Goal: Use online tool/utility: Use online tool/utility

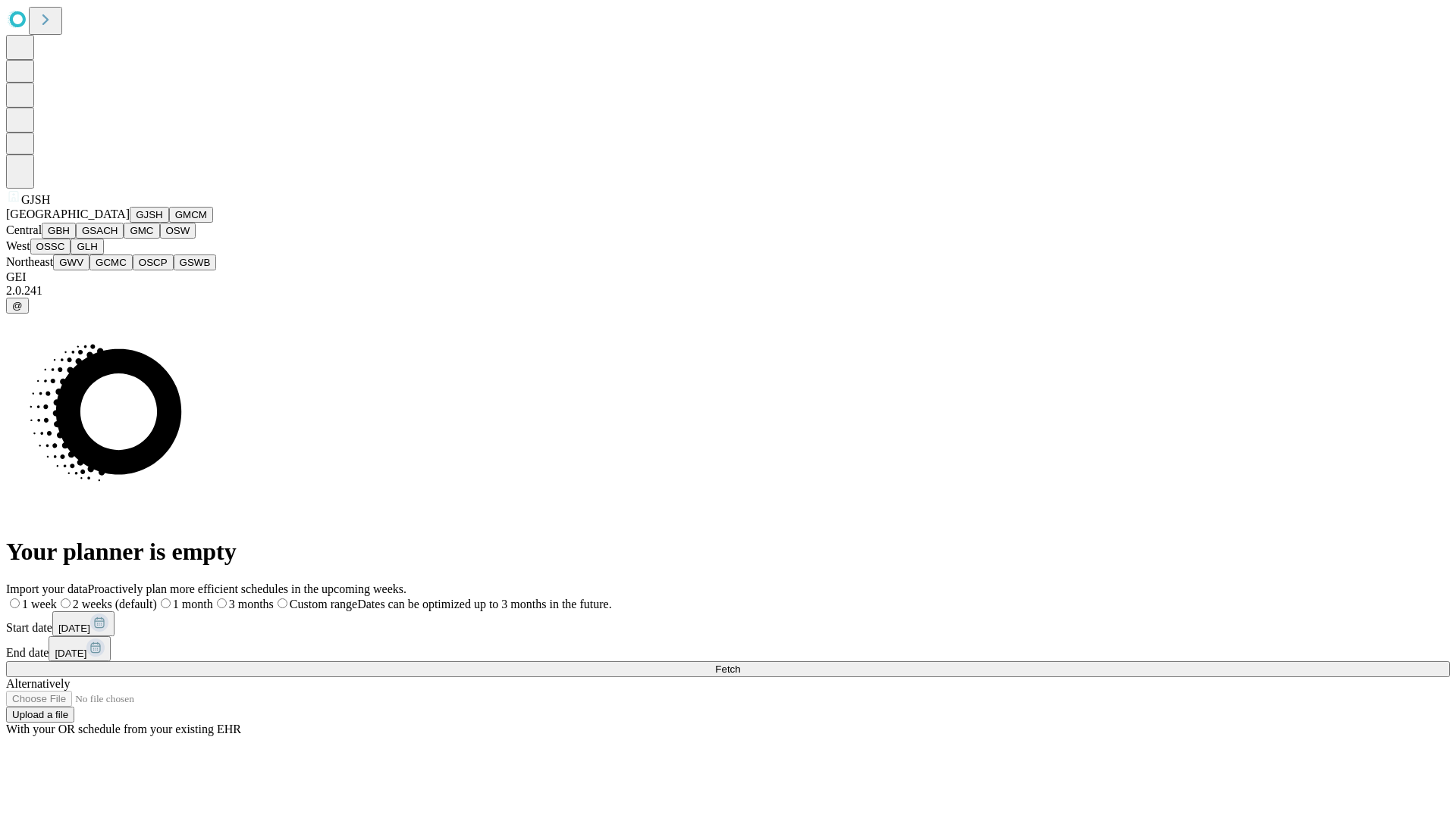
click at [129, 223] on button "GJSH" at bounding box center [148, 214] width 39 height 16
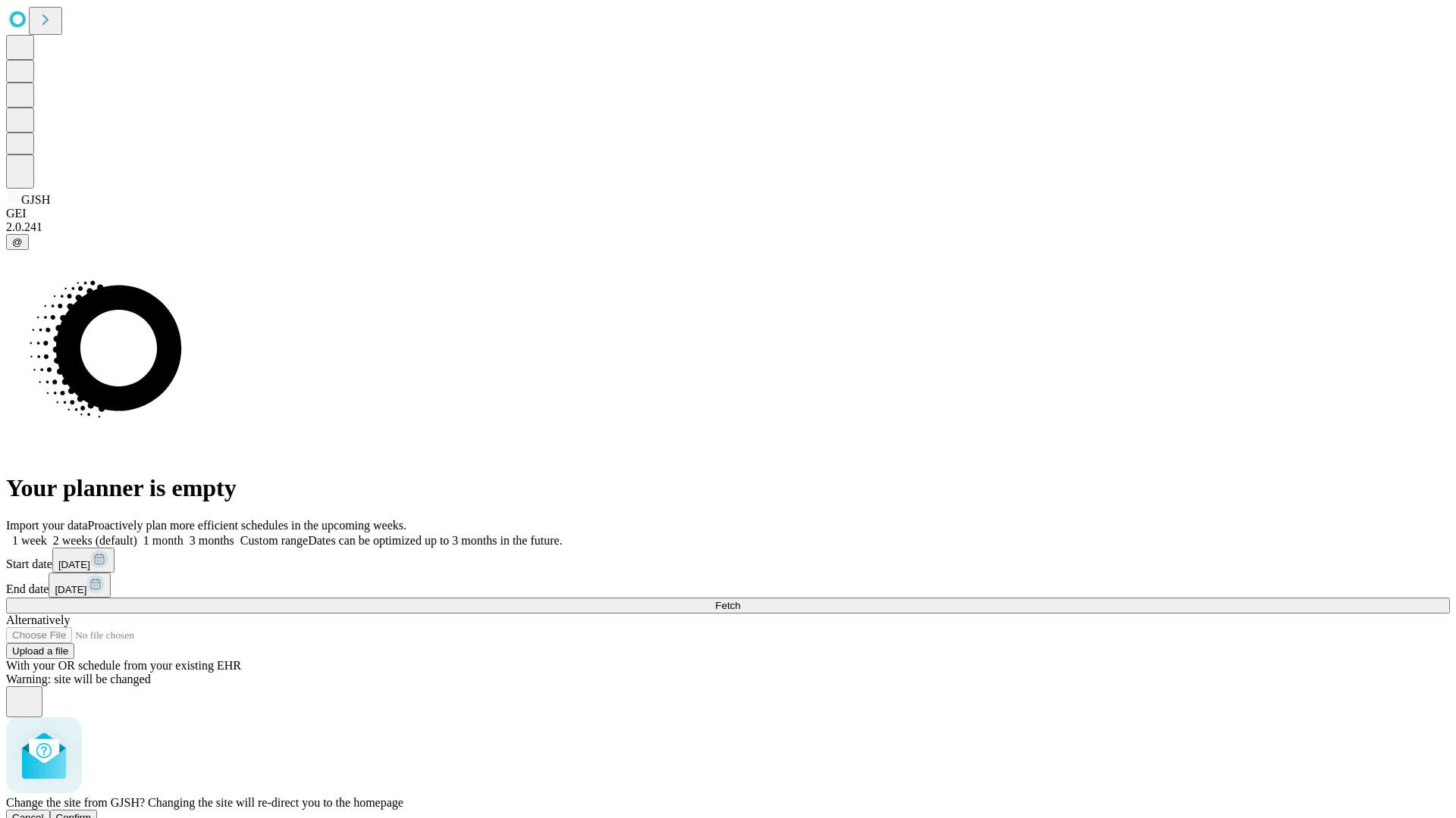
click at [92, 812] on span "Confirm" at bounding box center [74, 818] width 35 height 11
click at [184, 534] on label "1 month" at bounding box center [160, 540] width 46 height 12
click at [740, 600] on span "Fetch" at bounding box center [728, 606] width 25 height 11
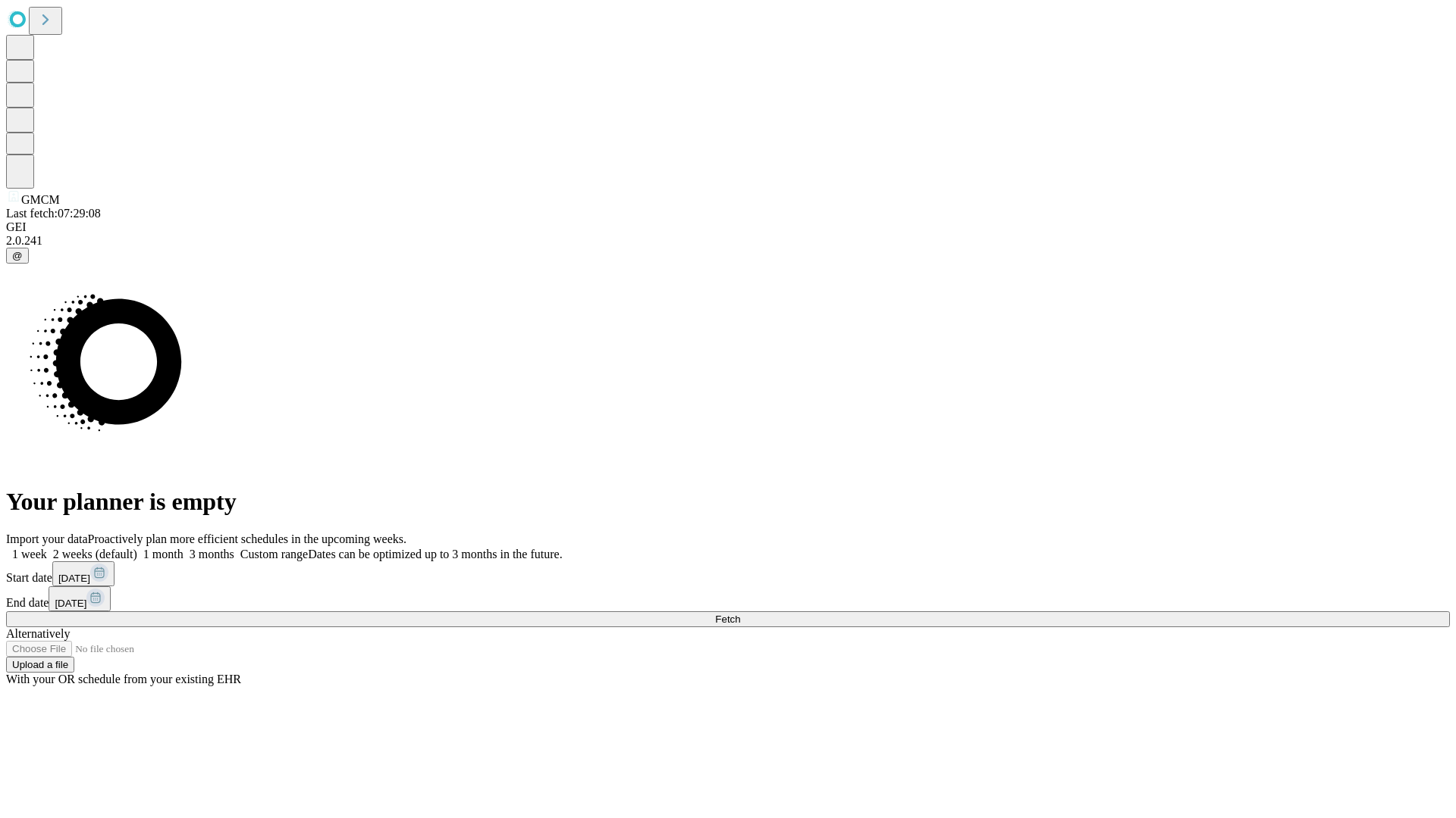
click at [740, 613] on span "Fetch" at bounding box center [728, 619] width 25 height 11
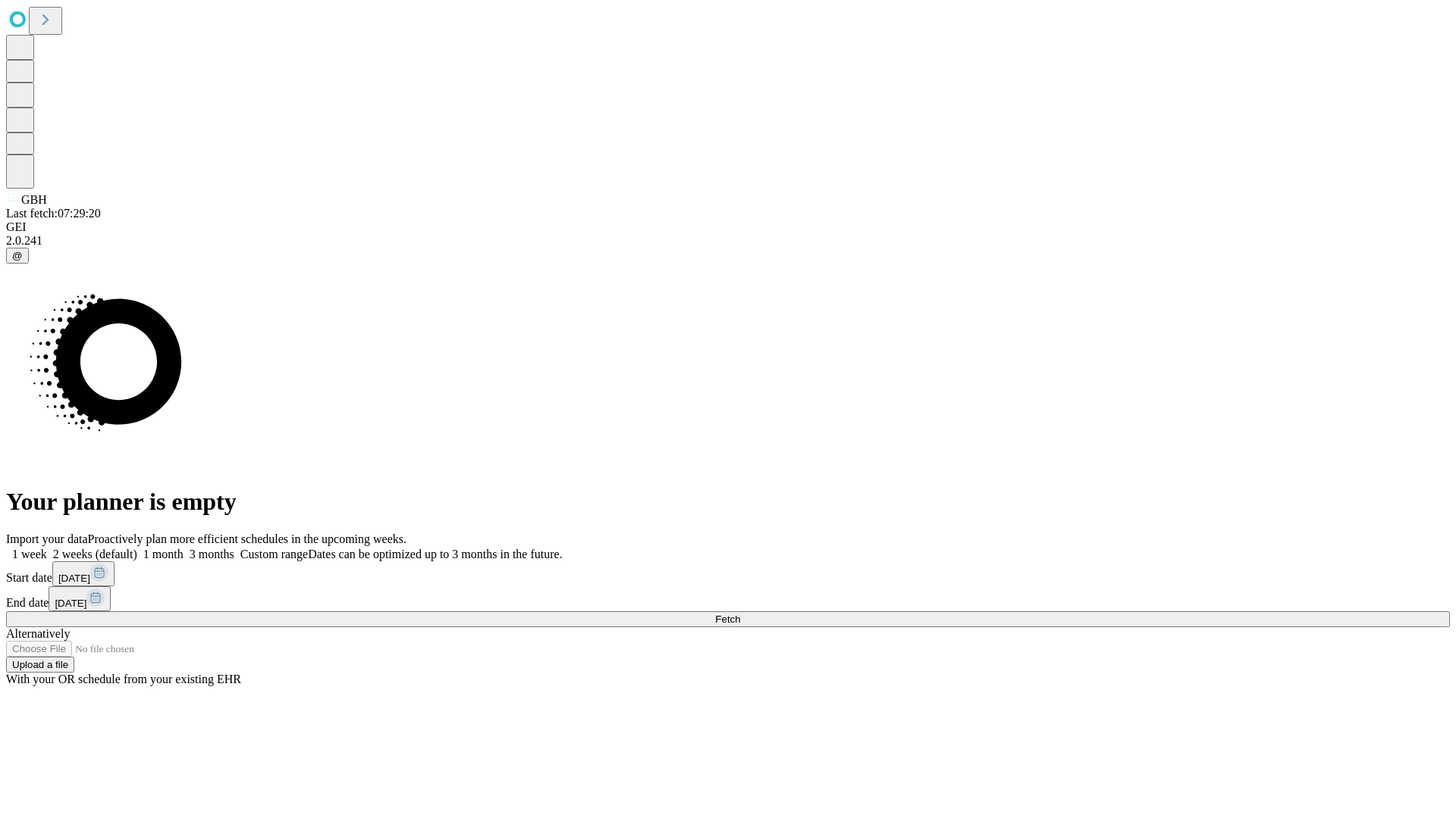
click at [184, 548] on label "1 month" at bounding box center [160, 554] width 46 height 12
click at [740, 613] on span "Fetch" at bounding box center [728, 619] width 25 height 11
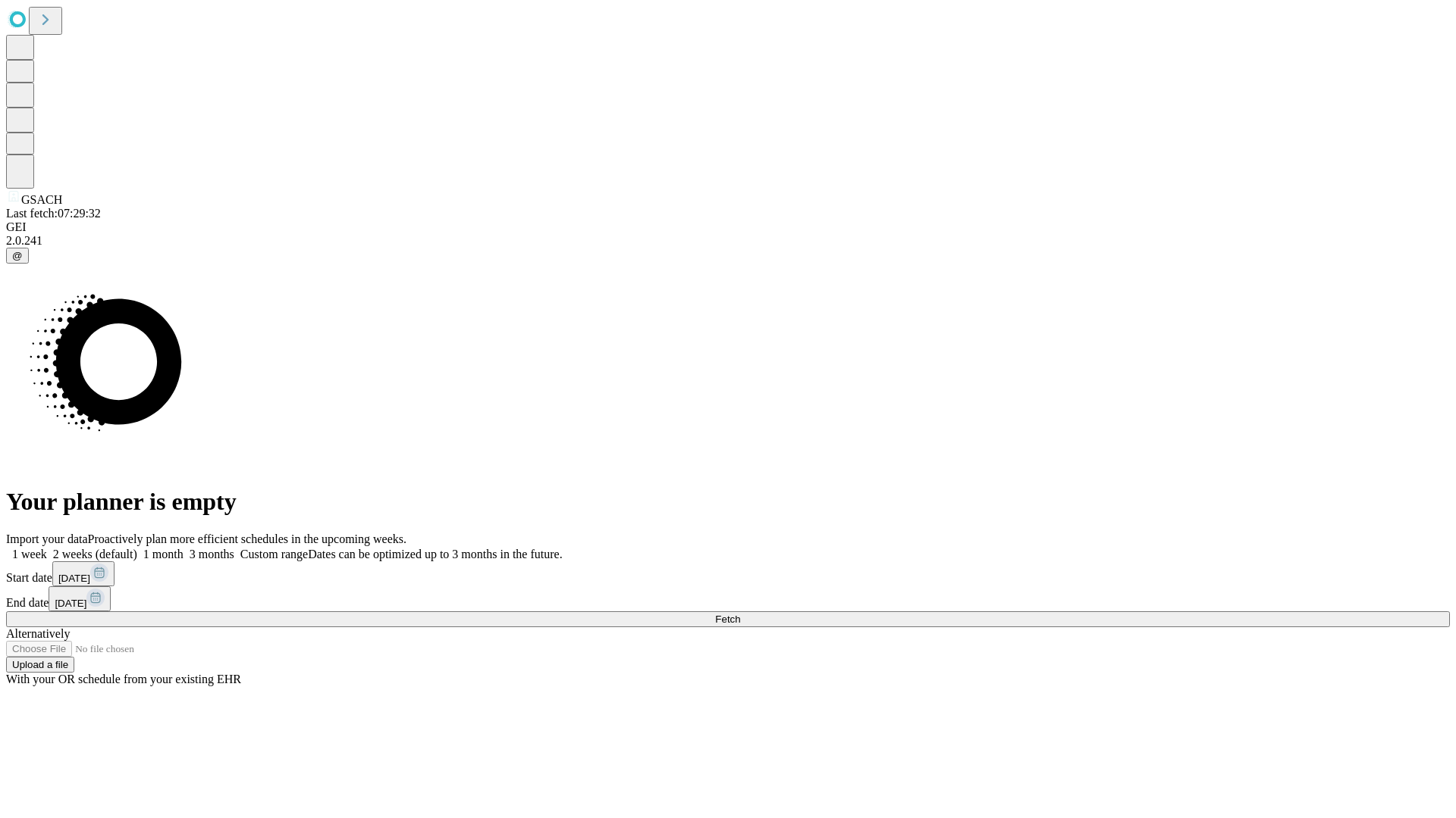
click at [184, 548] on label "1 month" at bounding box center [160, 554] width 46 height 12
click at [740, 613] on span "Fetch" at bounding box center [728, 619] width 25 height 11
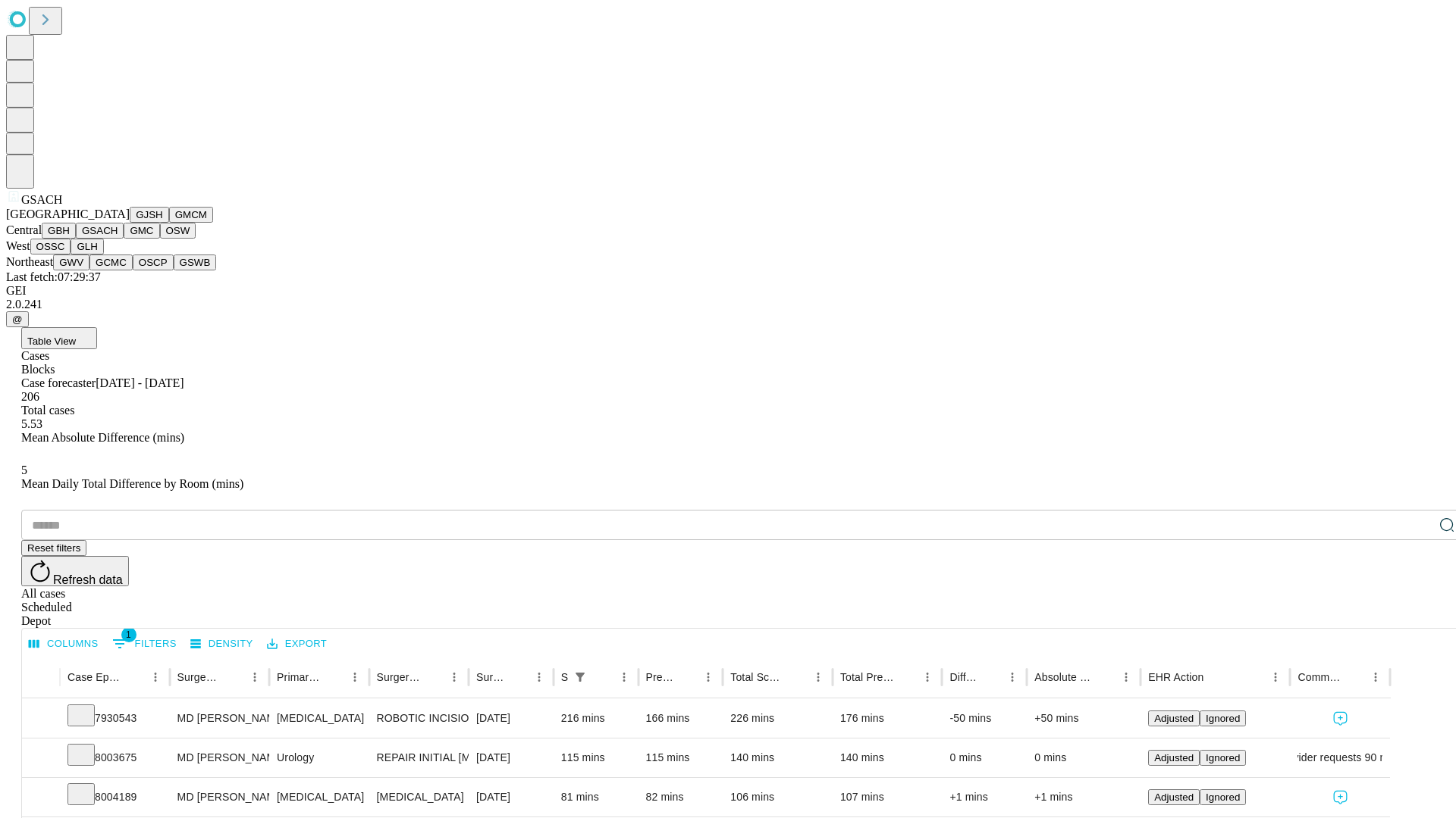
click at [123, 238] on button "GMC" at bounding box center [141, 231] width 35 height 16
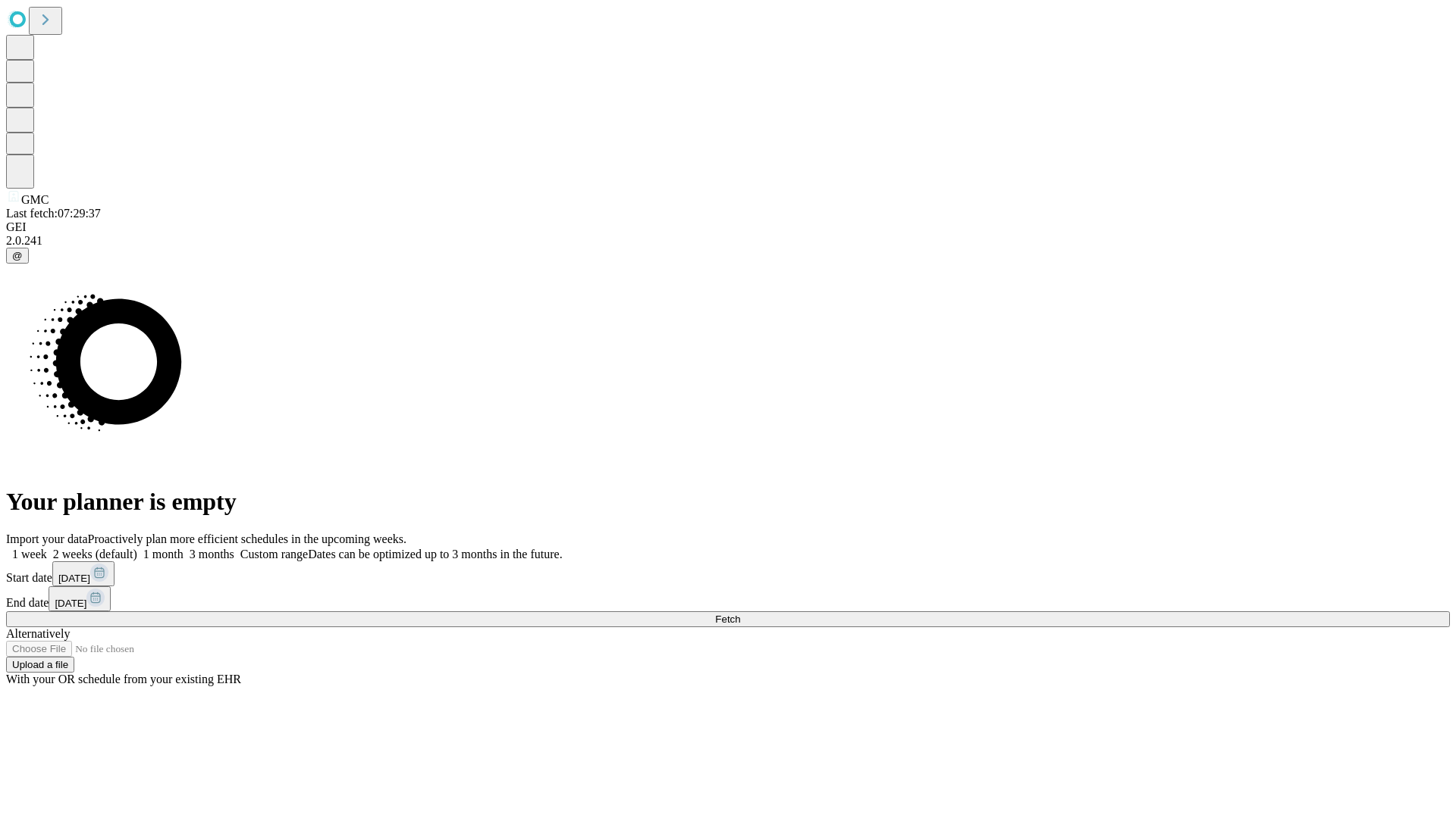
click at [740, 613] on span "Fetch" at bounding box center [728, 619] width 25 height 11
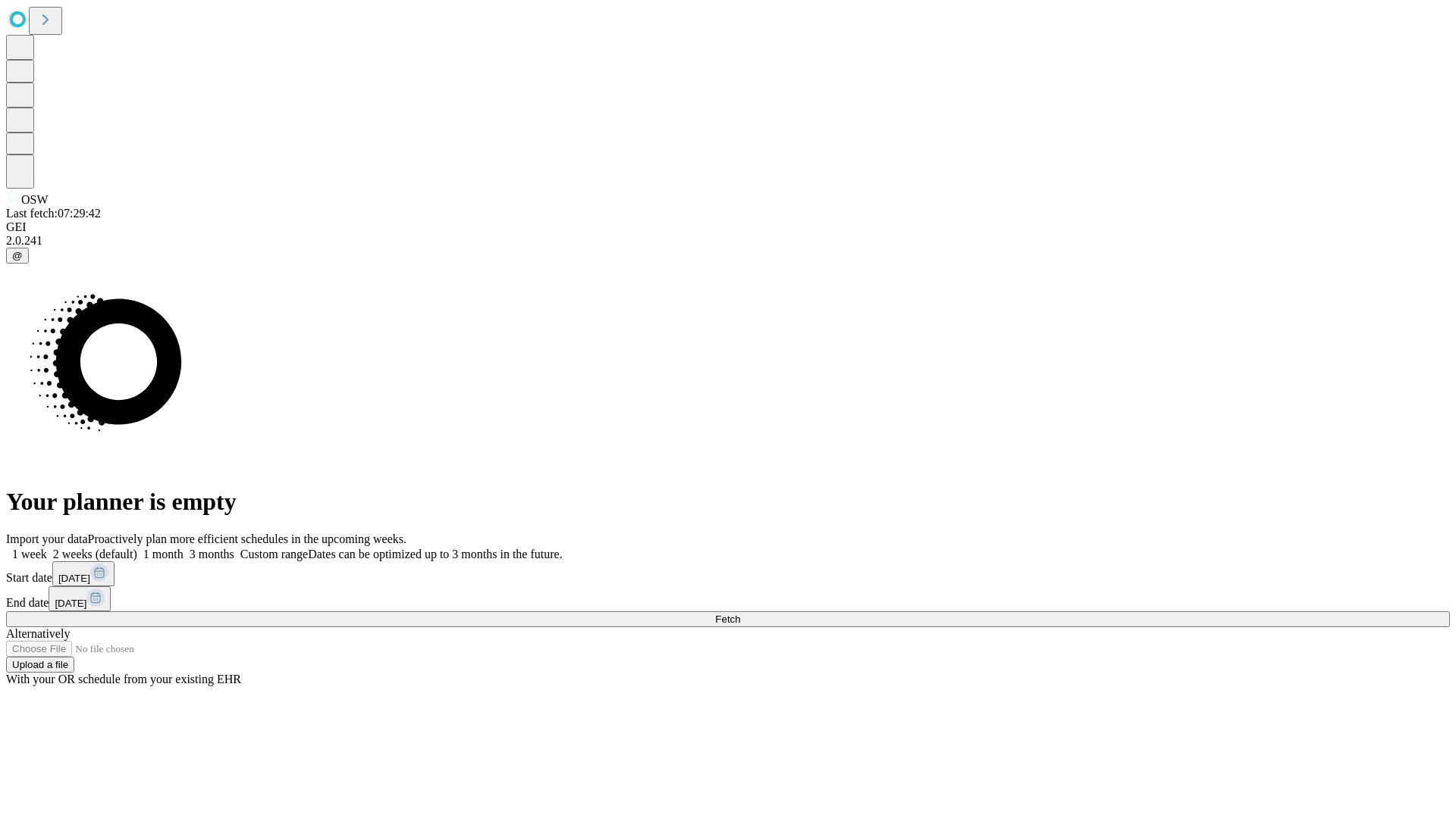
click at [184, 548] on label "1 month" at bounding box center [160, 554] width 46 height 12
click at [740, 613] on span "Fetch" at bounding box center [728, 619] width 25 height 11
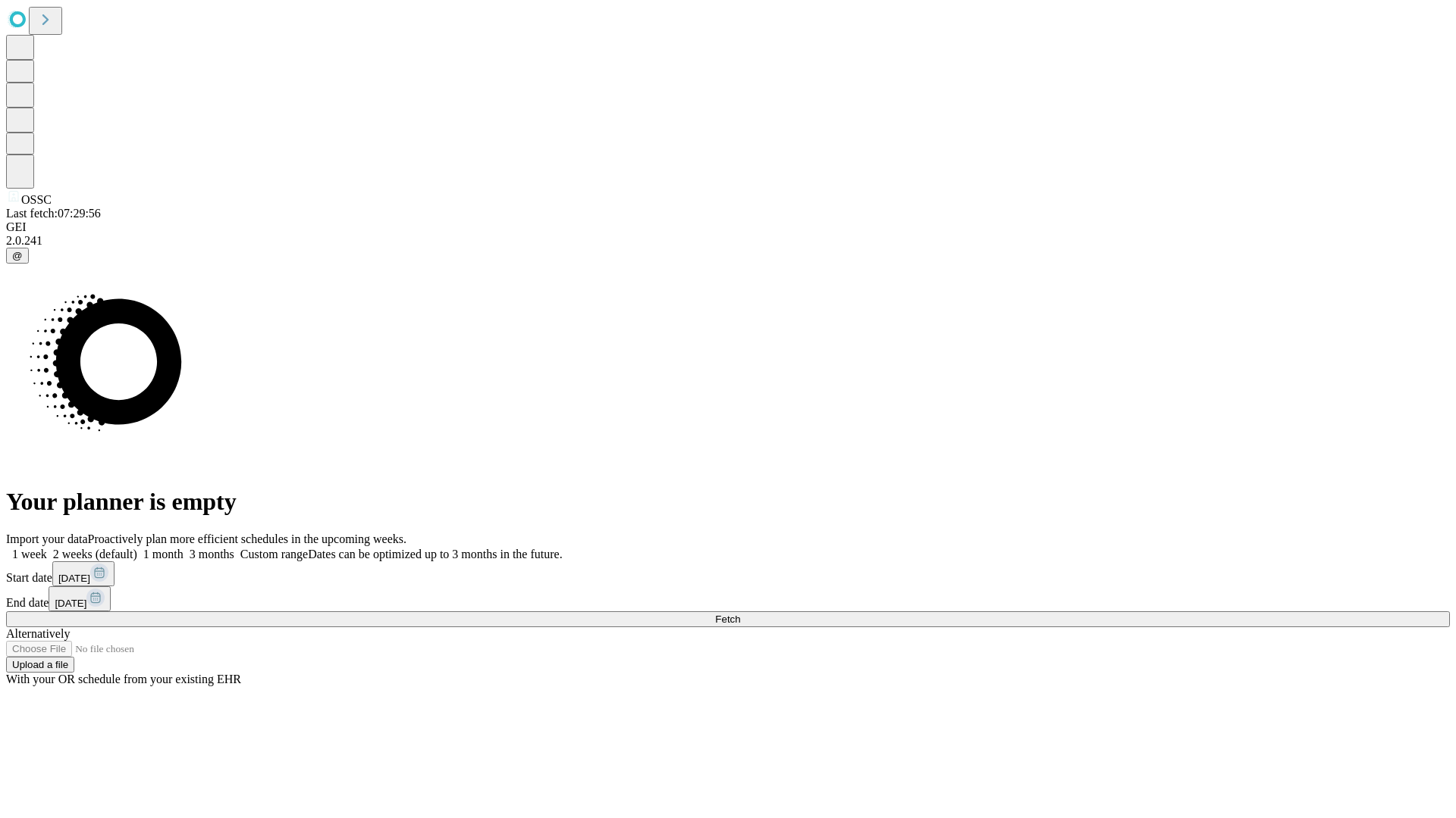
click at [740, 613] on span "Fetch" at bounding box center [728, 619] width 25 height 11
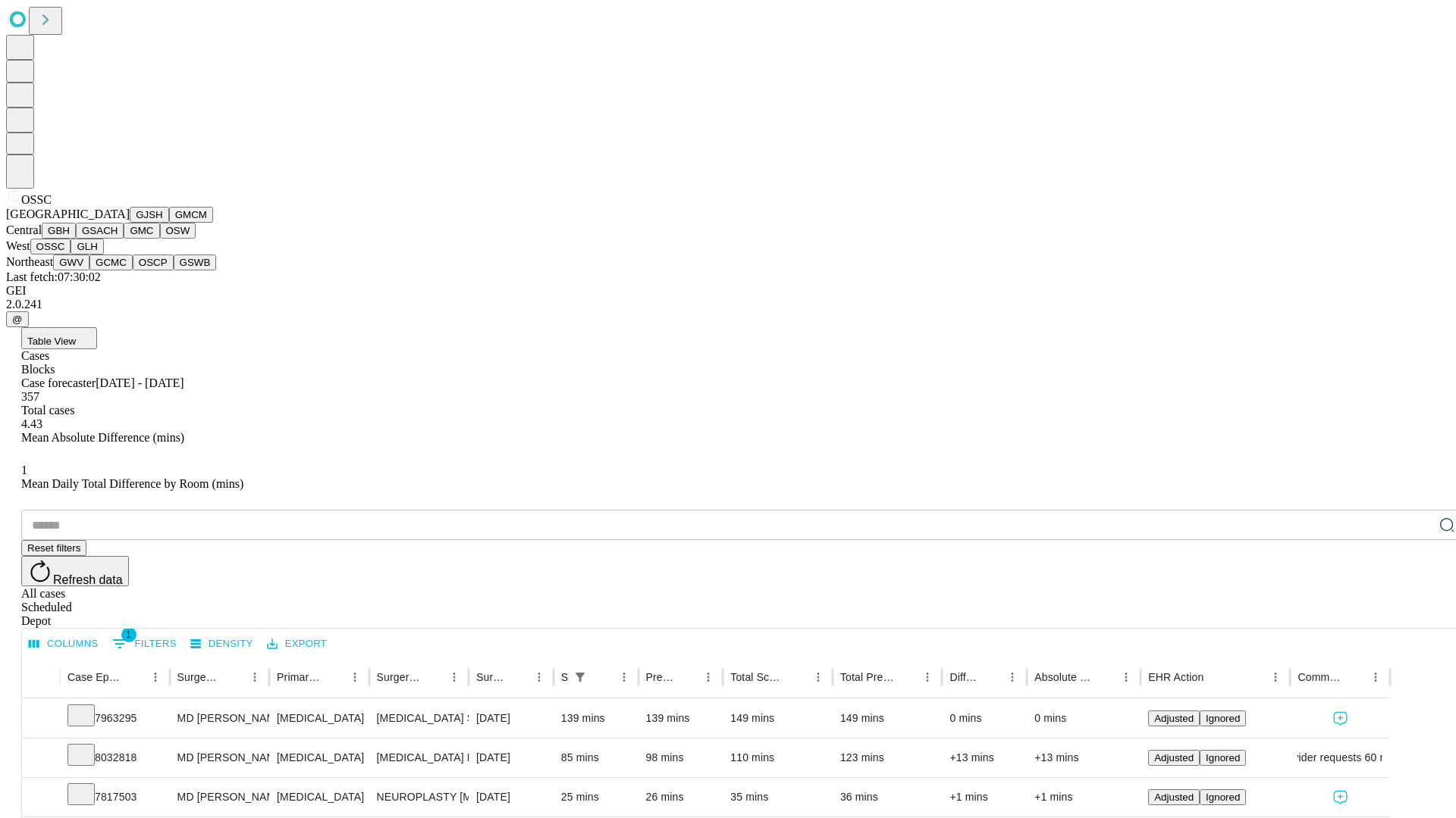
click at [103, 254] on button "GLH" at bounding box center [87, 246] width 33 height 16
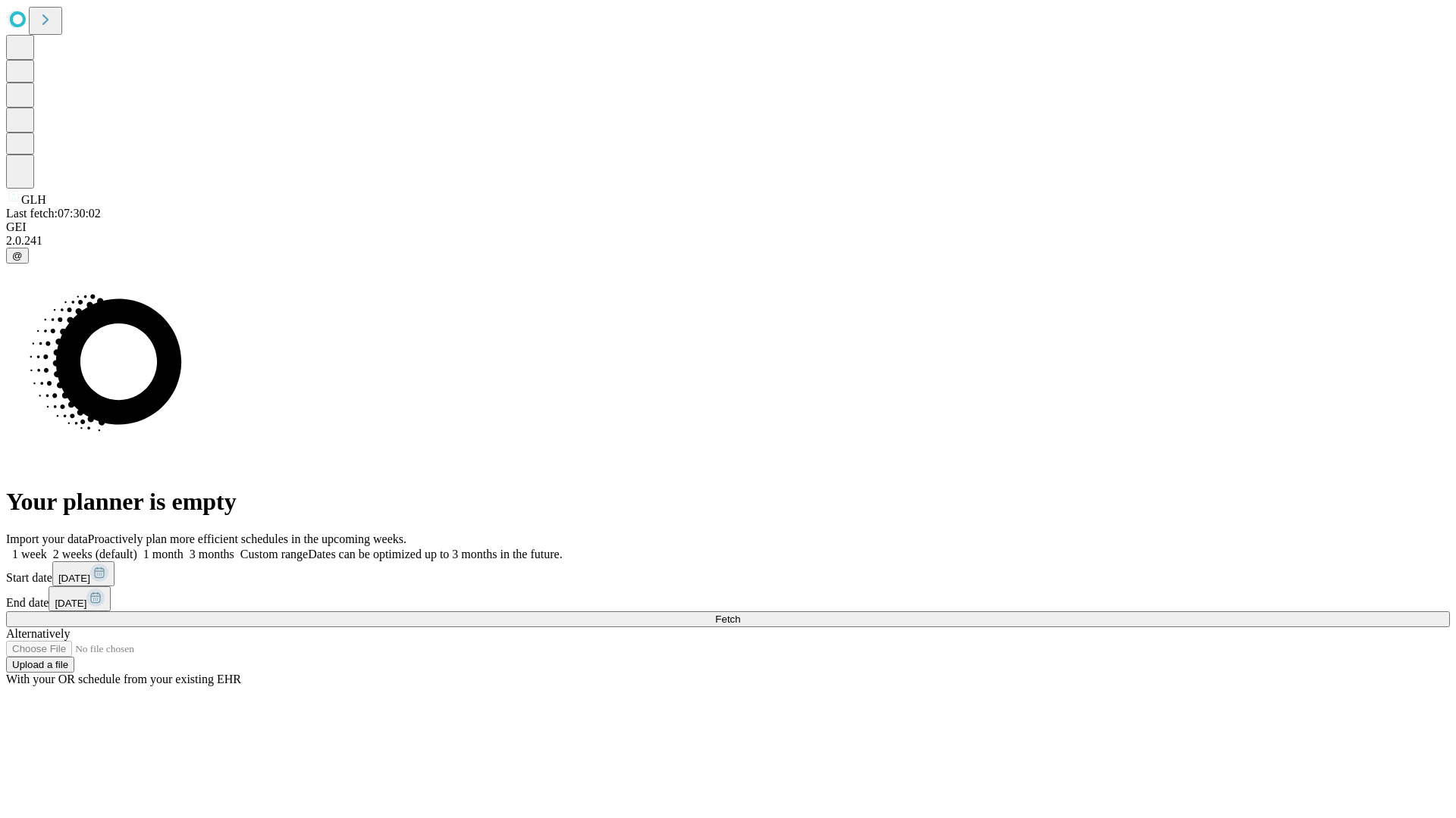
click at [184, 548] on label "1 month" at bounding box center [160, 554] width 46 height 12
click at [740, 613] on span "Fetch" at bounding box center [728, 619] width 25 height 11
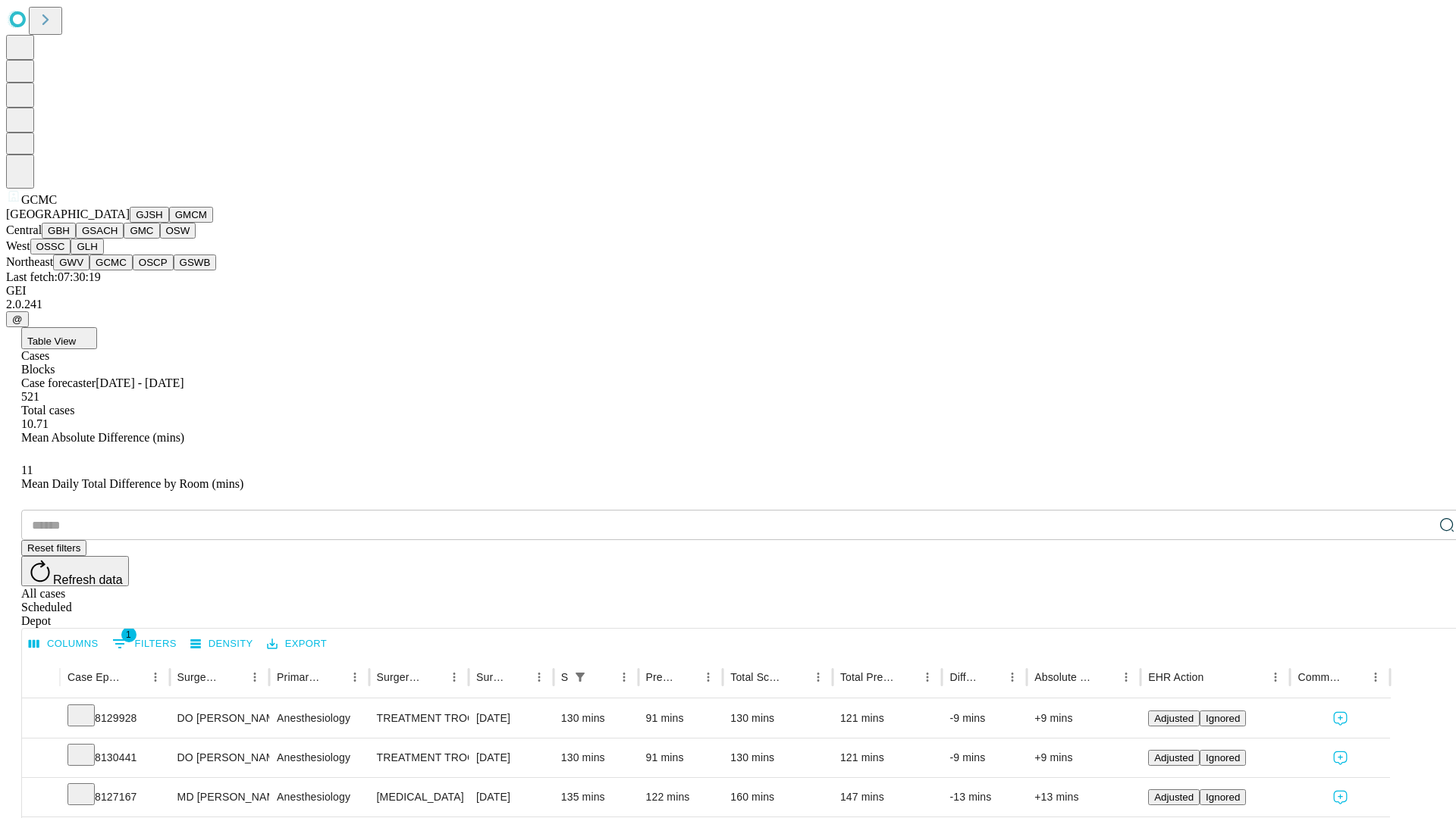
click at [133, 271] on button "OSCP" at bounding box center [153, 262] width 41 height 16
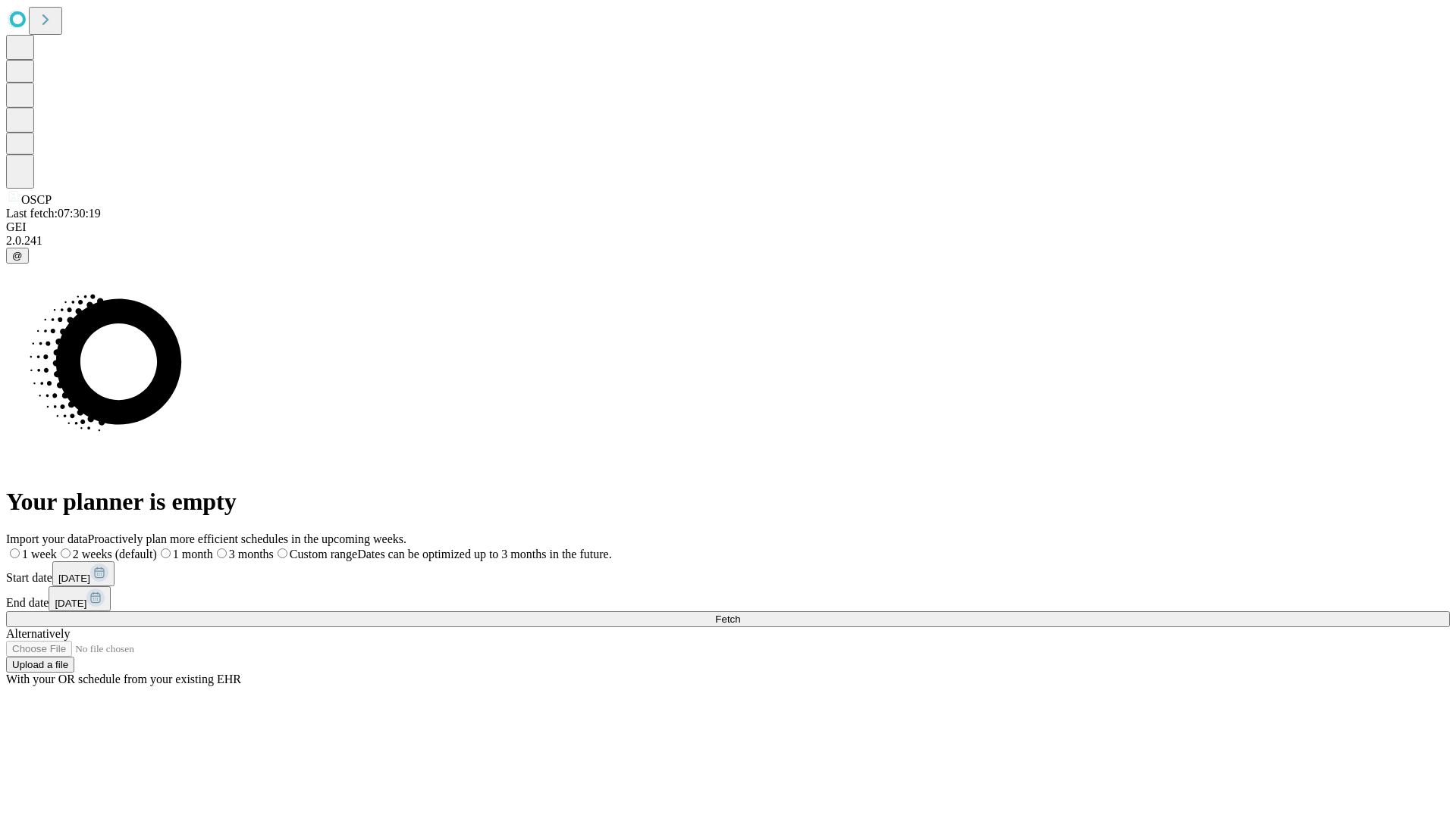
click at [213, 548] on label "1 month" at bounding box center [185, 554] width 56 height 12
click at [740, 613] on span "Fetch" at bounding box center [728, 619] width 25 height 11
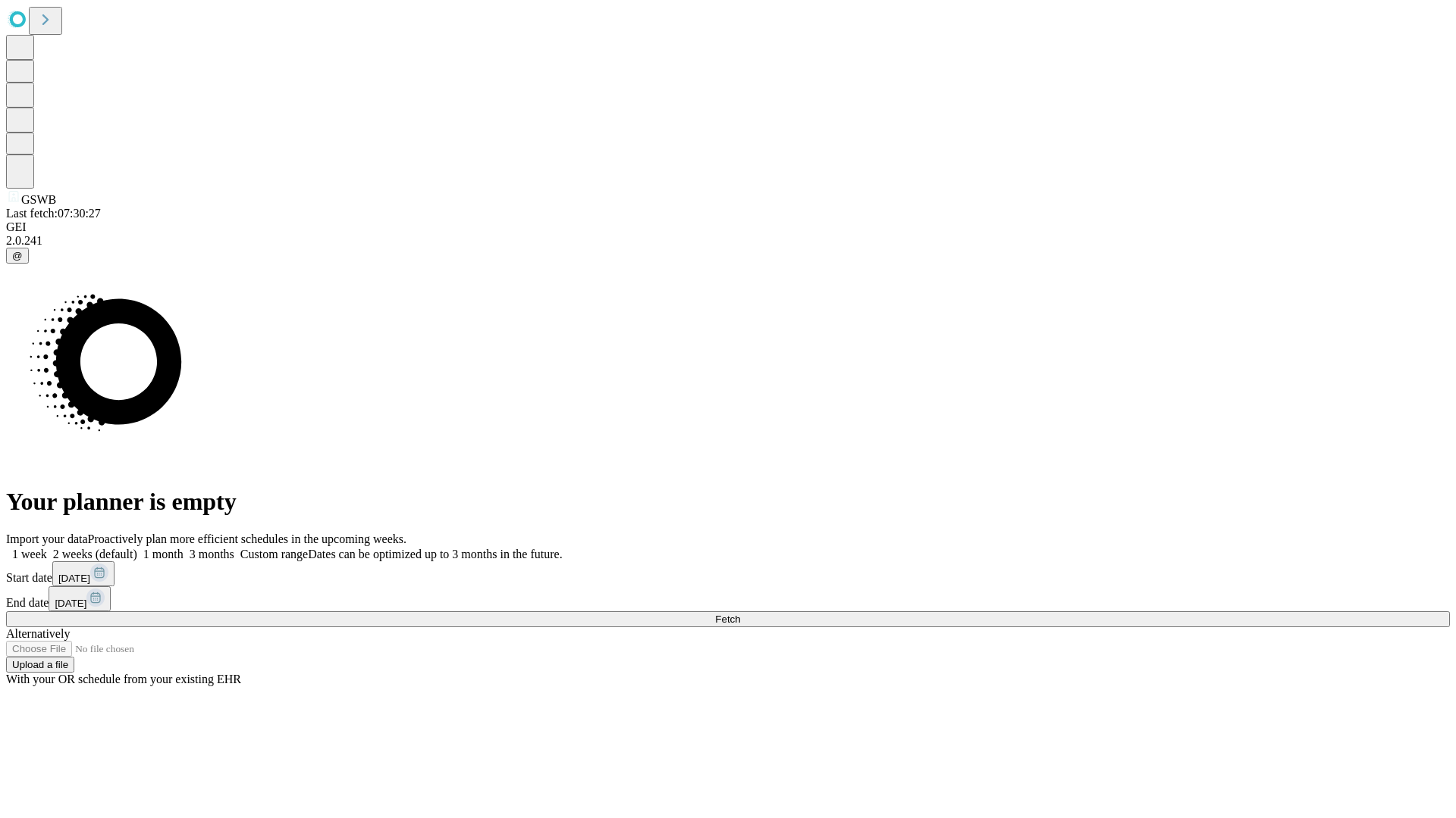
click at [740, 613] on span "Fetch" at bounding box center [728, 619] width 25 height 11
